Goal: Task Accomplishment & Management: Understand process/instructions

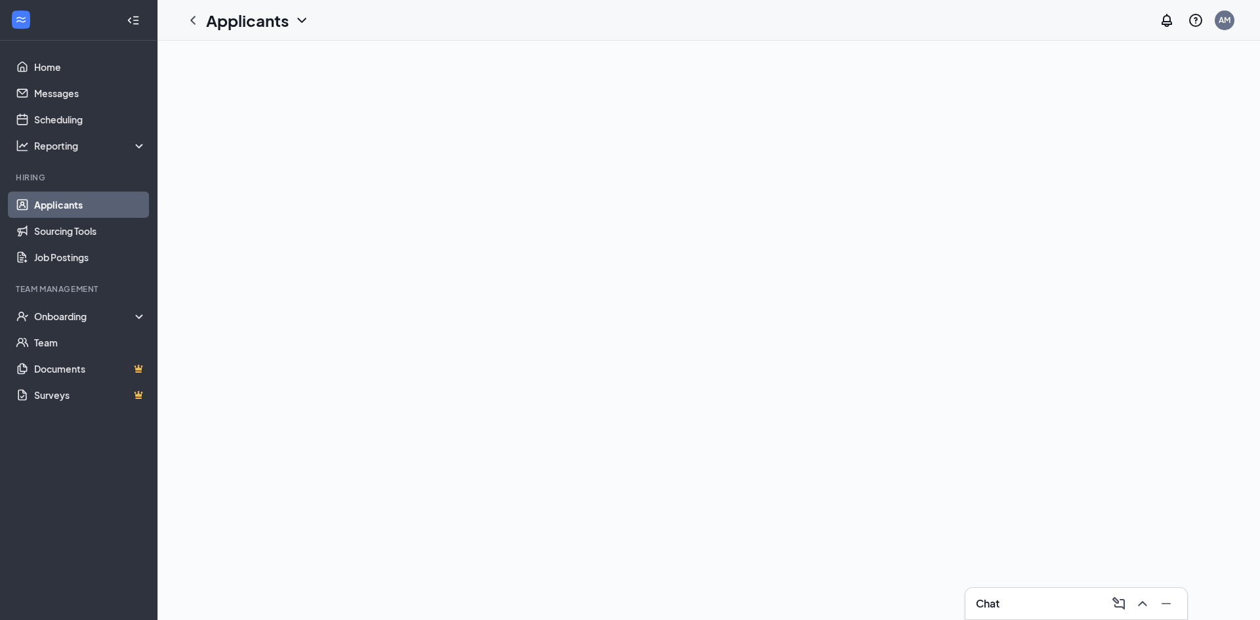
click at [75, 314] on li "Team Management Onboarding Team Documents Surveys" at bounding box center [78, 346] width 157 height 125
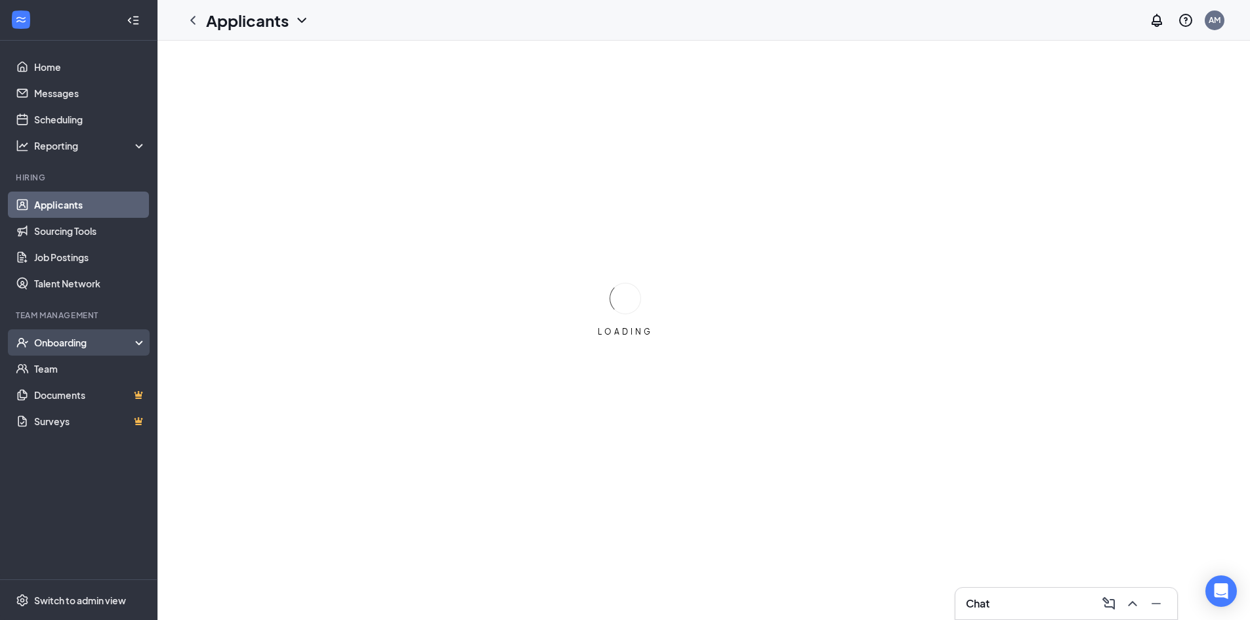
click at [55, 337] on div "Onboarding" at bounding box center [84, 342] width 101 height 13
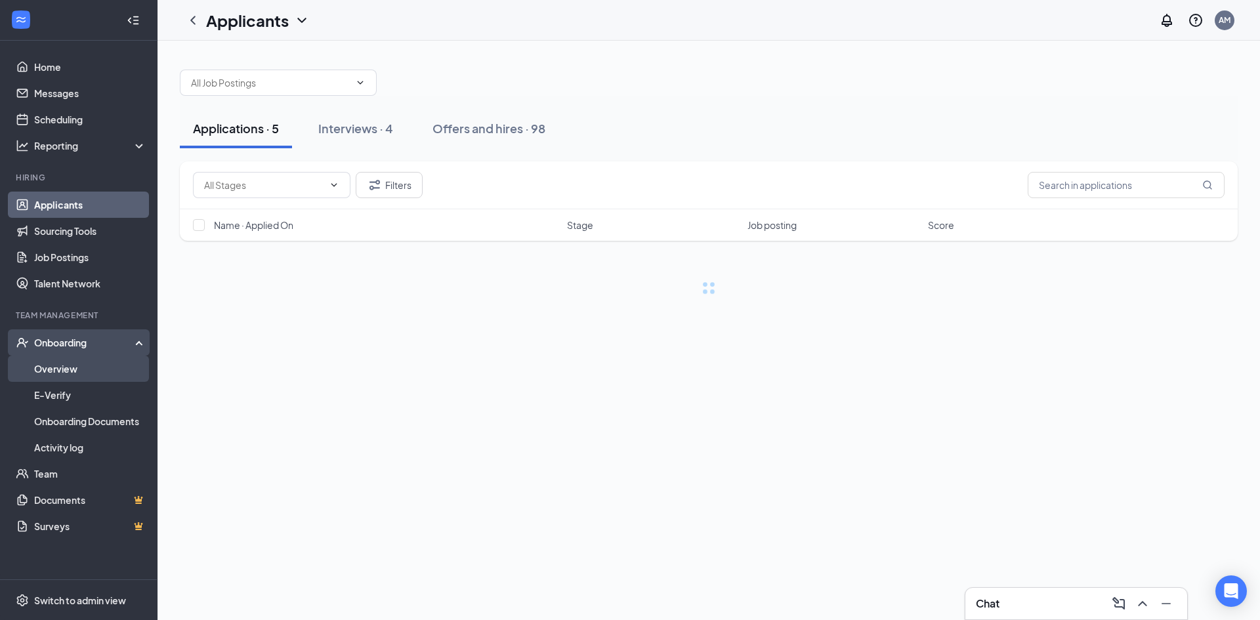
click at [60, 369] on link "Overview" at bounding box center [90, 369] width 112 height 26
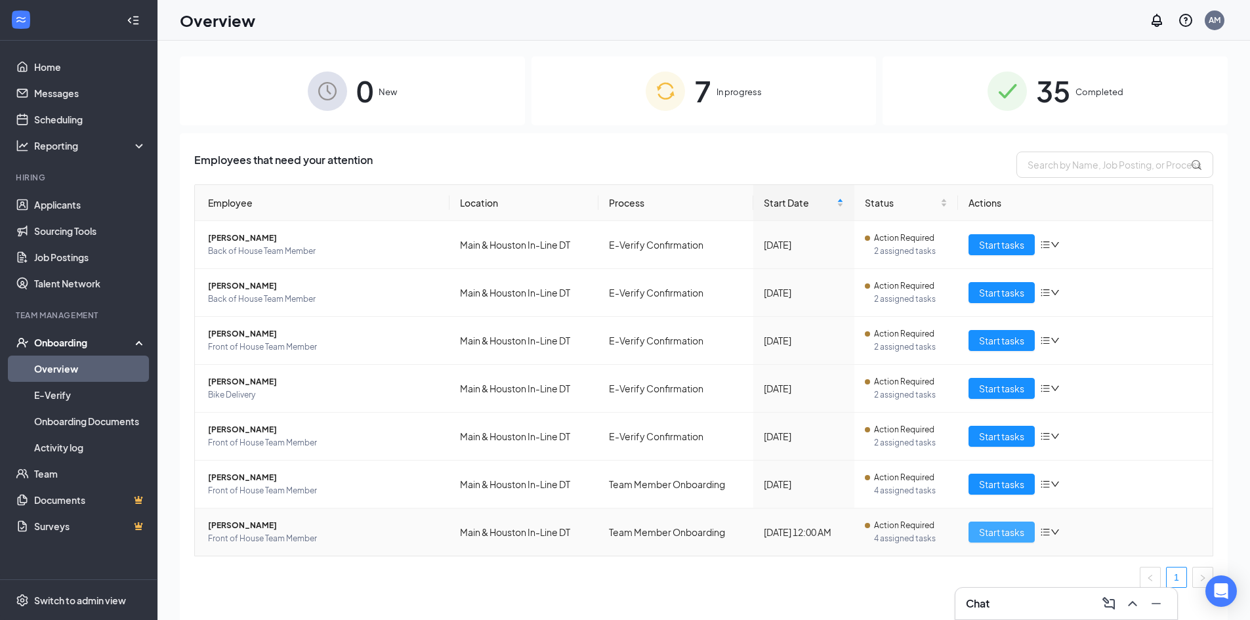
click at [1009, 537] on span "Start tasks" at bounding box center [1001, 532] width 45 height 14
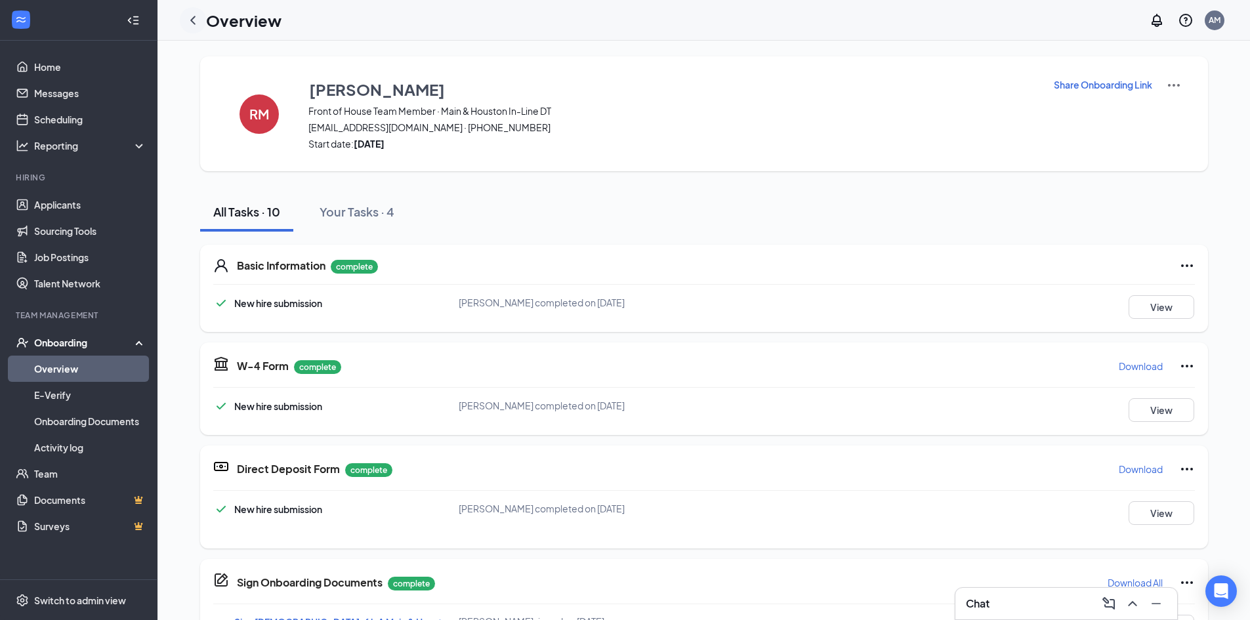
click at [189, 19] on icon "ChevronLeft" at bounding box center [193, 20] width 16 height 16
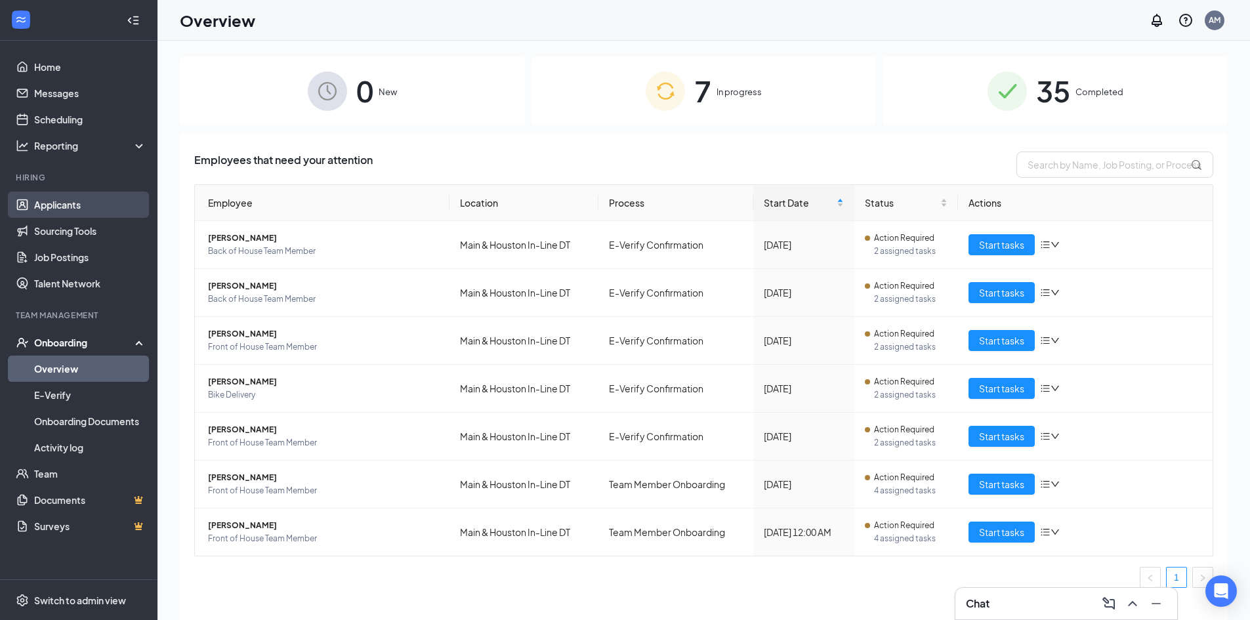
click at [55, 202] on link "Applicants" at bounding box center [90, 205] width 112 height 26
